Goal: Check status: Check status

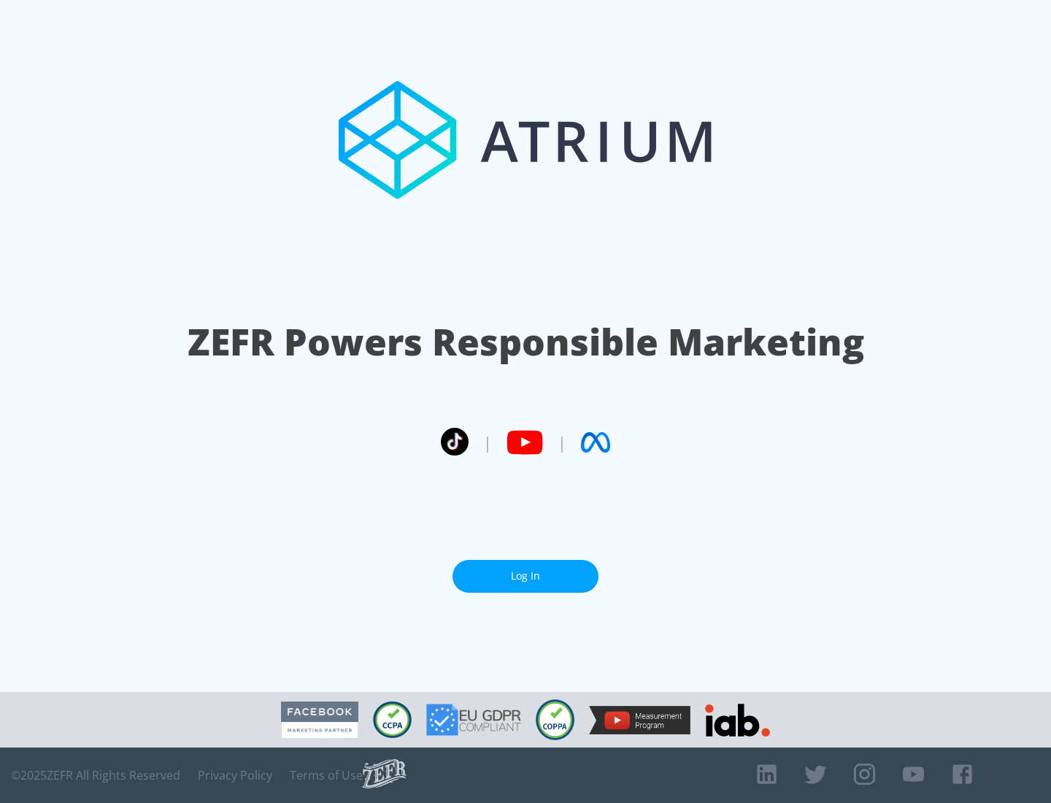
click at [526, 570] on link "Log In" at bounding box center [526, 576] width 146 height 33
